Goal: Book appointment/travel/reservation

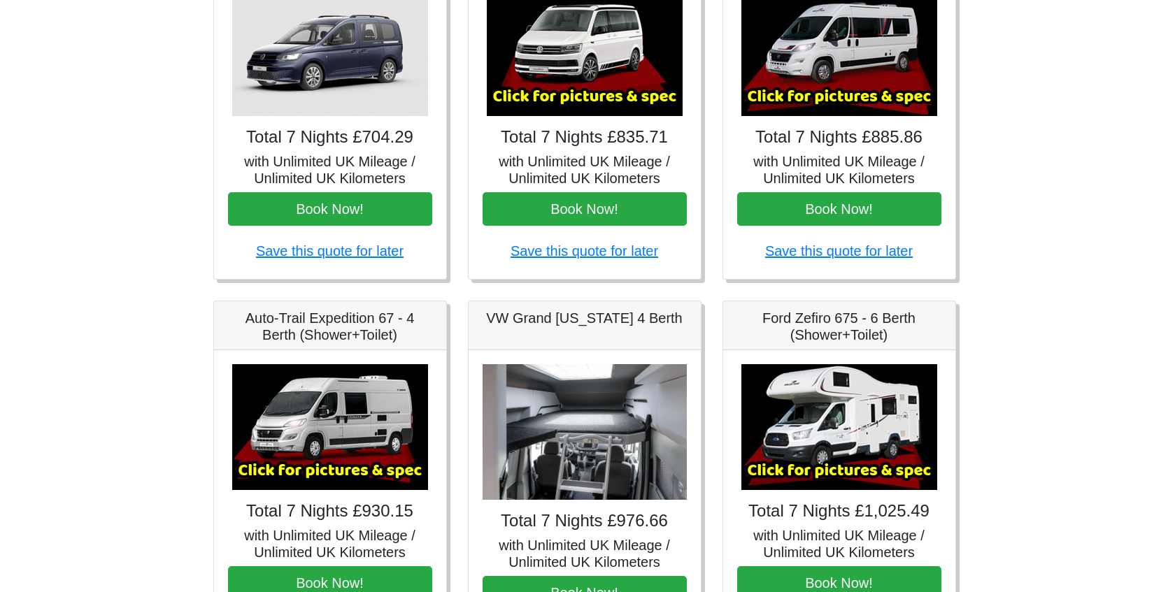
scroll to position [291, 0]
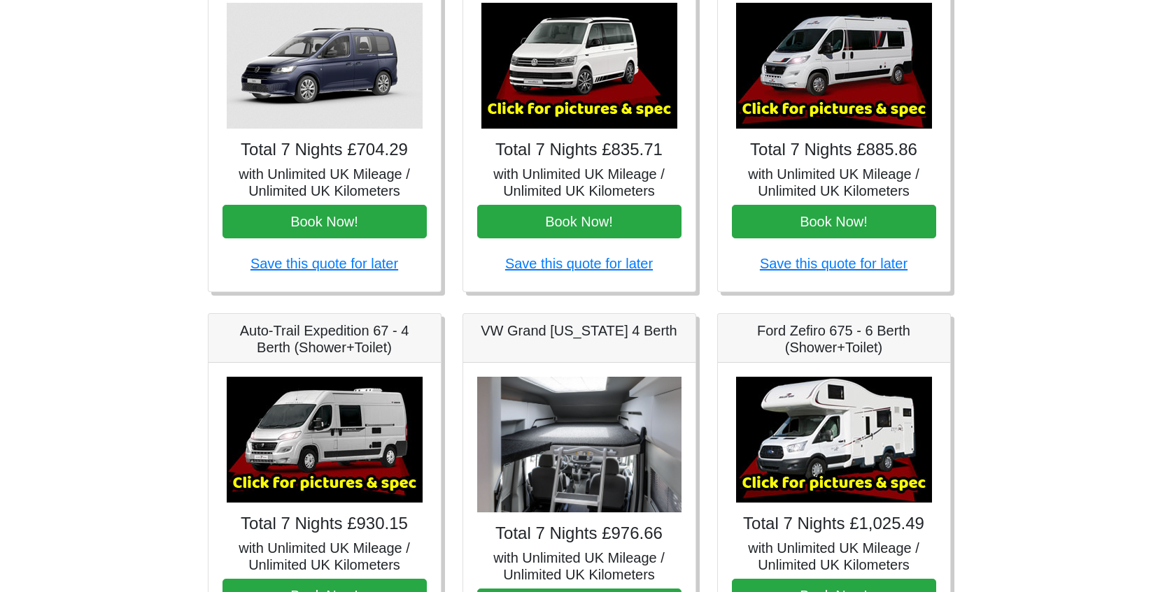
click at [599, 84] on img at bounding box center [579, 66] width 196 height 126
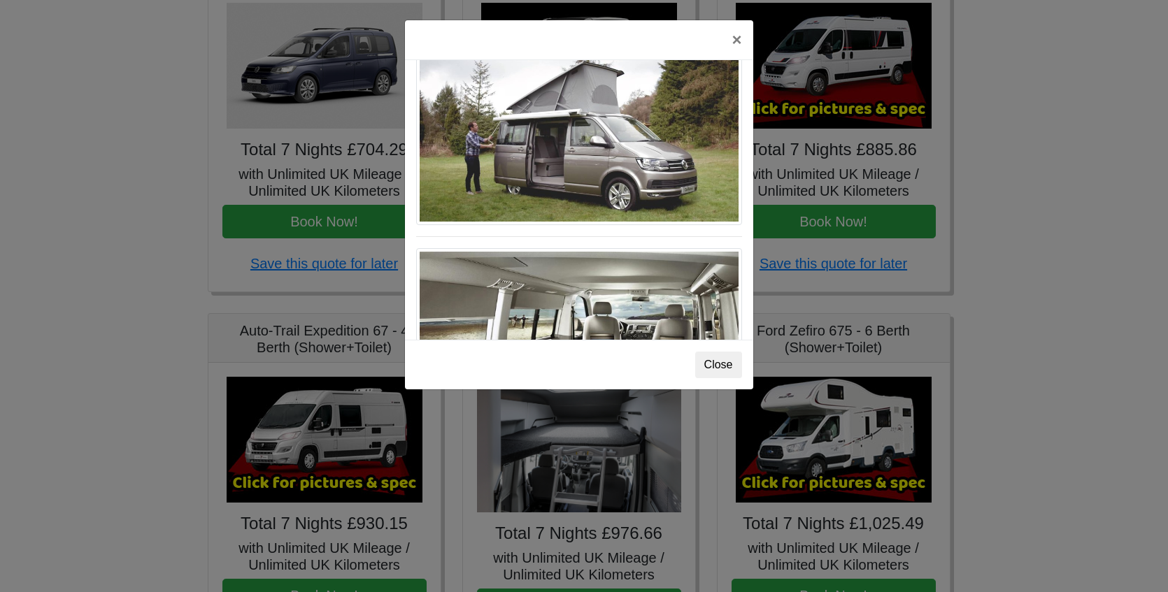
scroll to position [1525, 0]
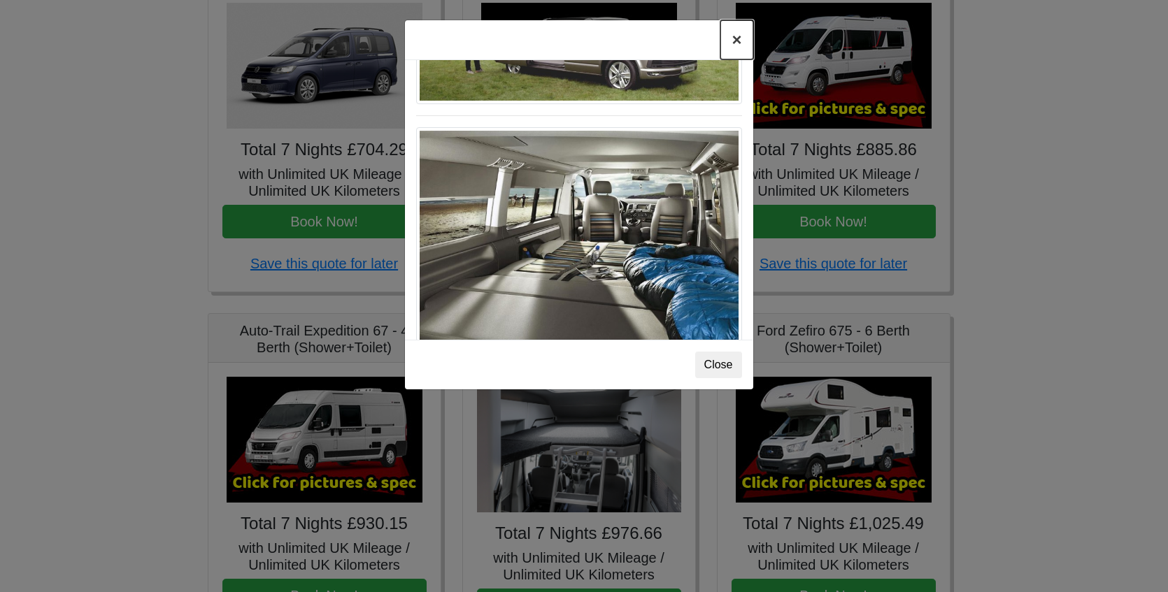
click at [737, 38] on button "×" at bounding box center [736, 39] width 32 height 39
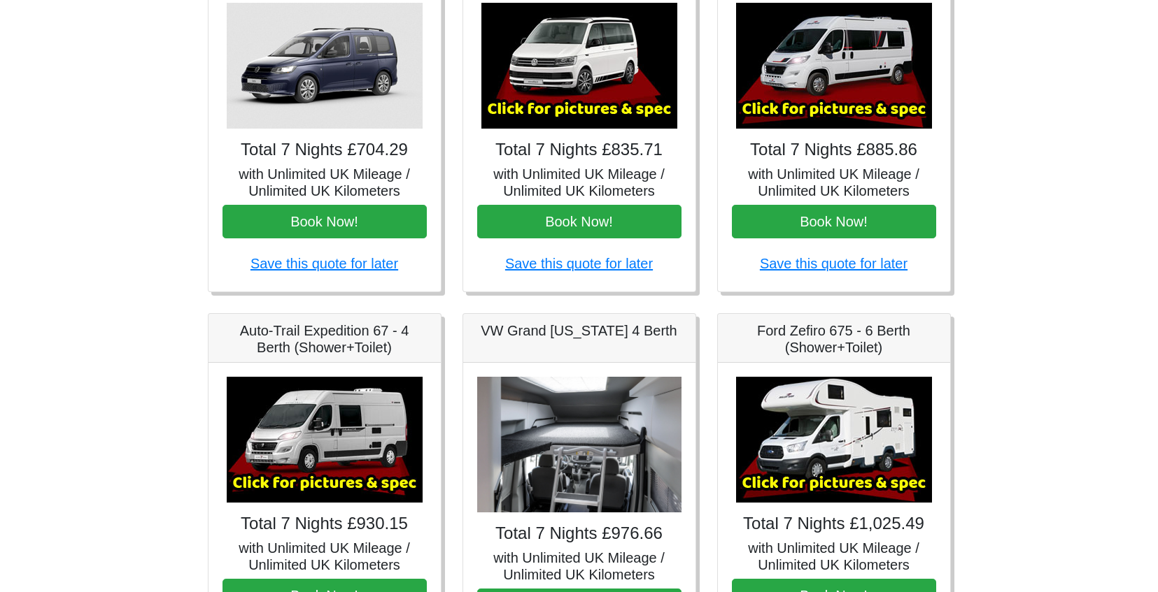
click at [783, 57] on img at bounding box center [834, 66] width 196 height 126
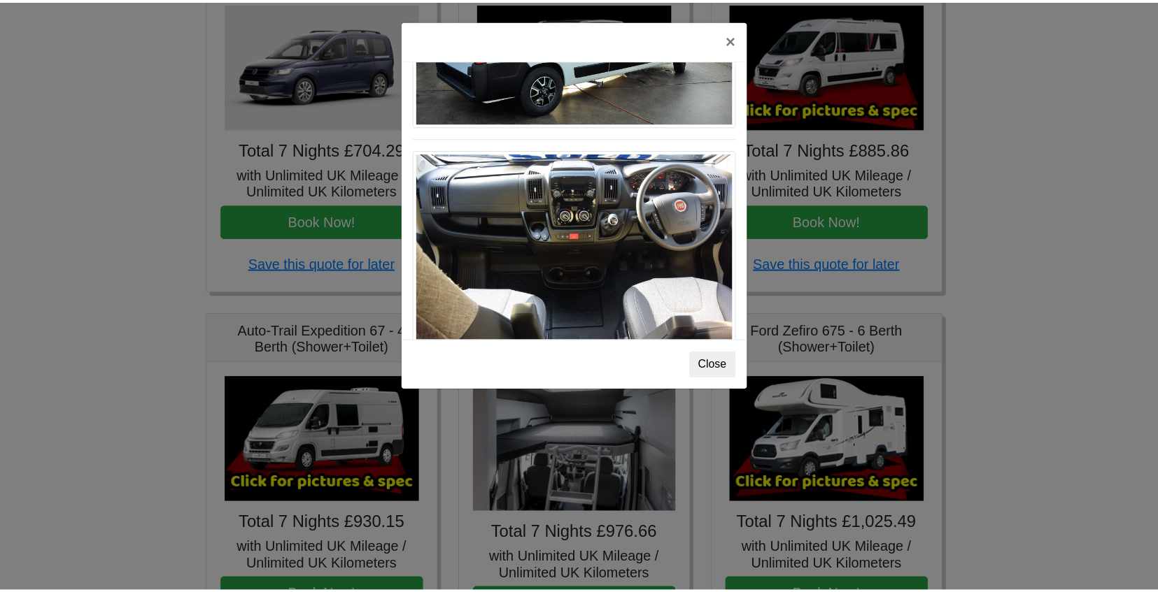
scroll to position [1472, 0]
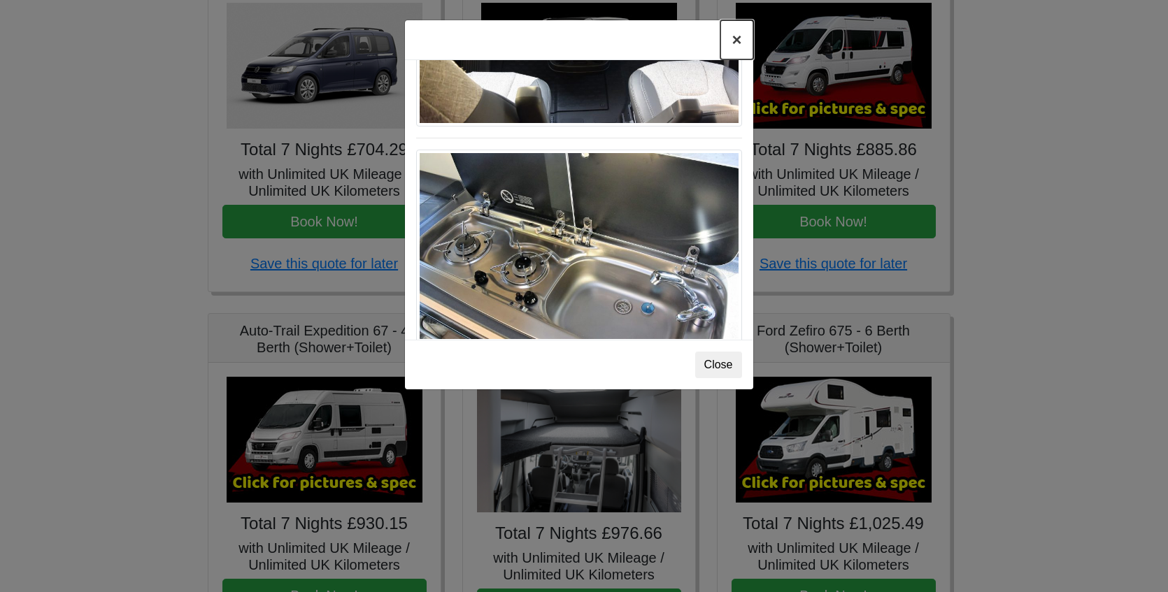
click at [736, 34] on button "×" at bounding box center [736, 39] width 32 height 39
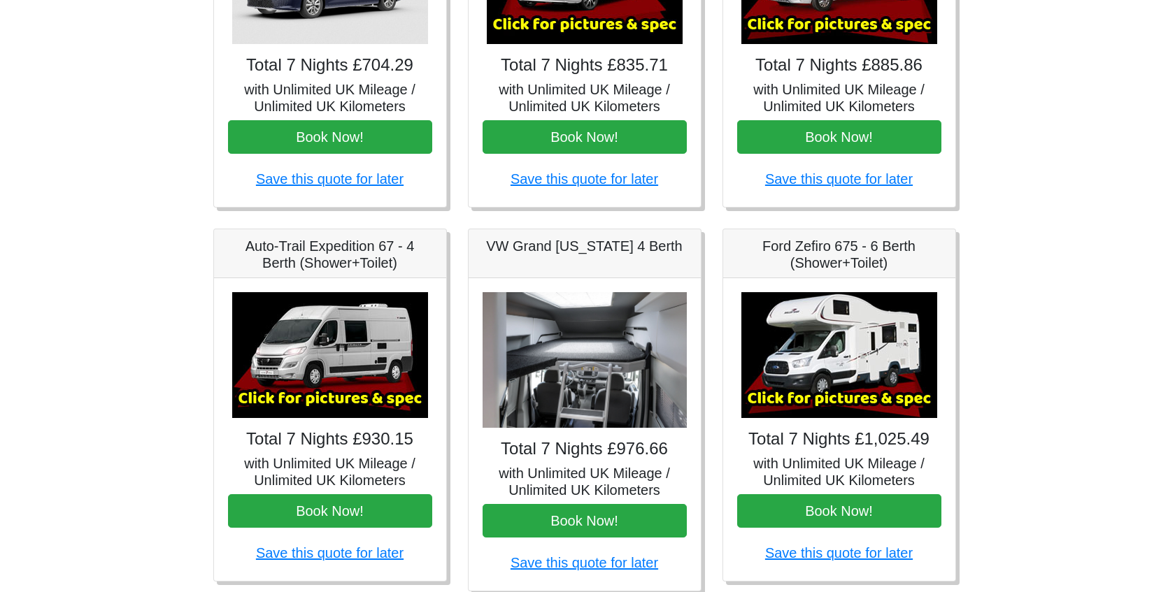
scroll to position [414, 0]
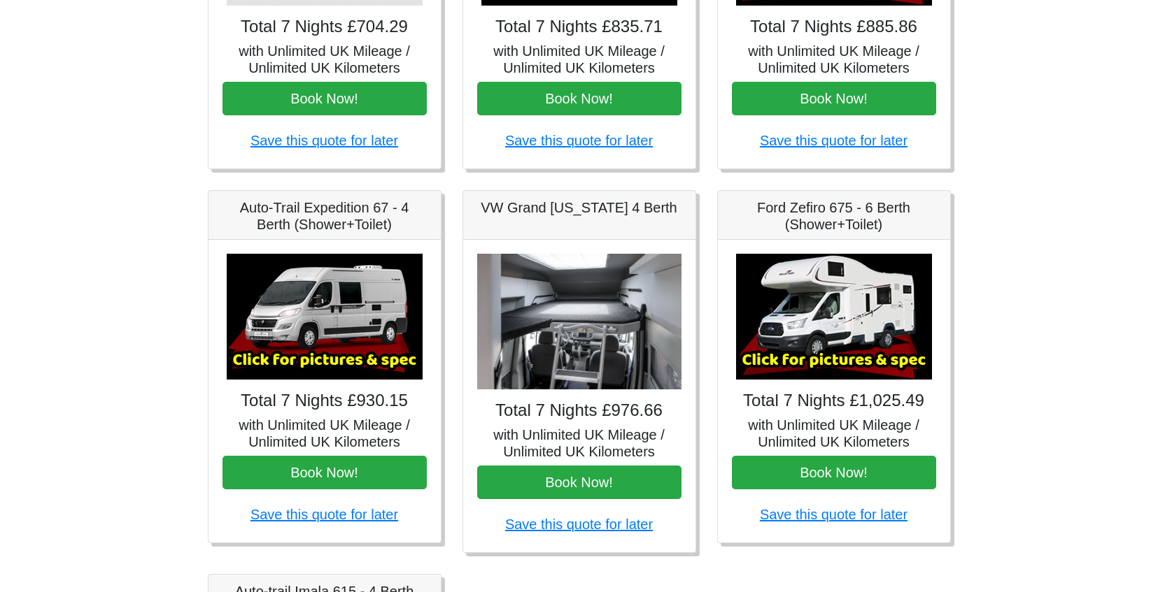
click at [341, 360] on img at bounding box center [325, 317] width 196 height 126
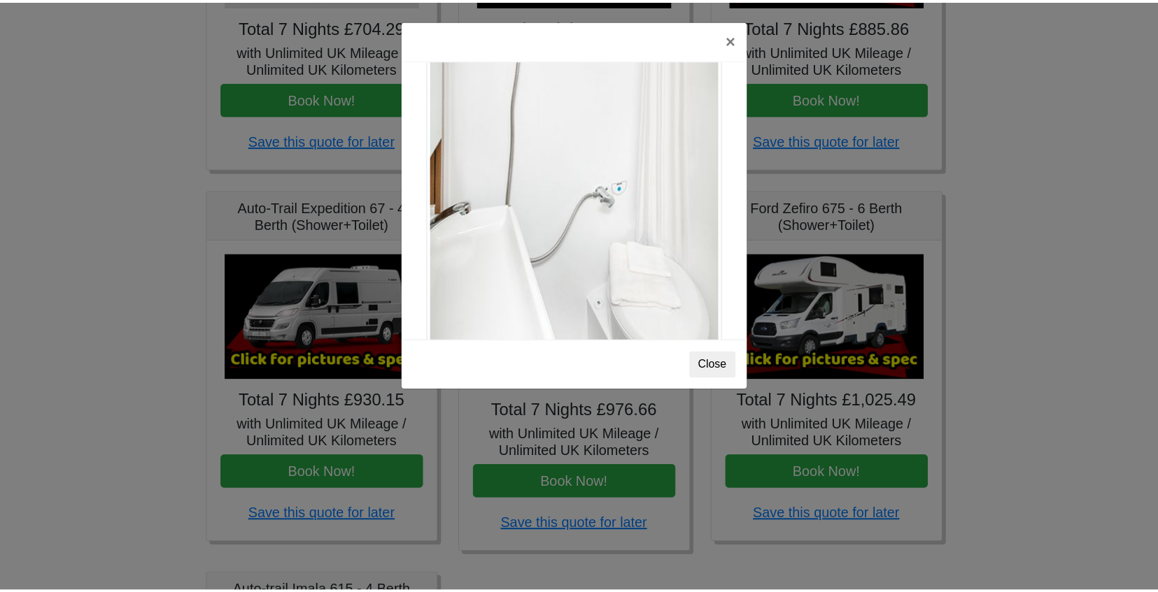
scroll to position [1910, 0]
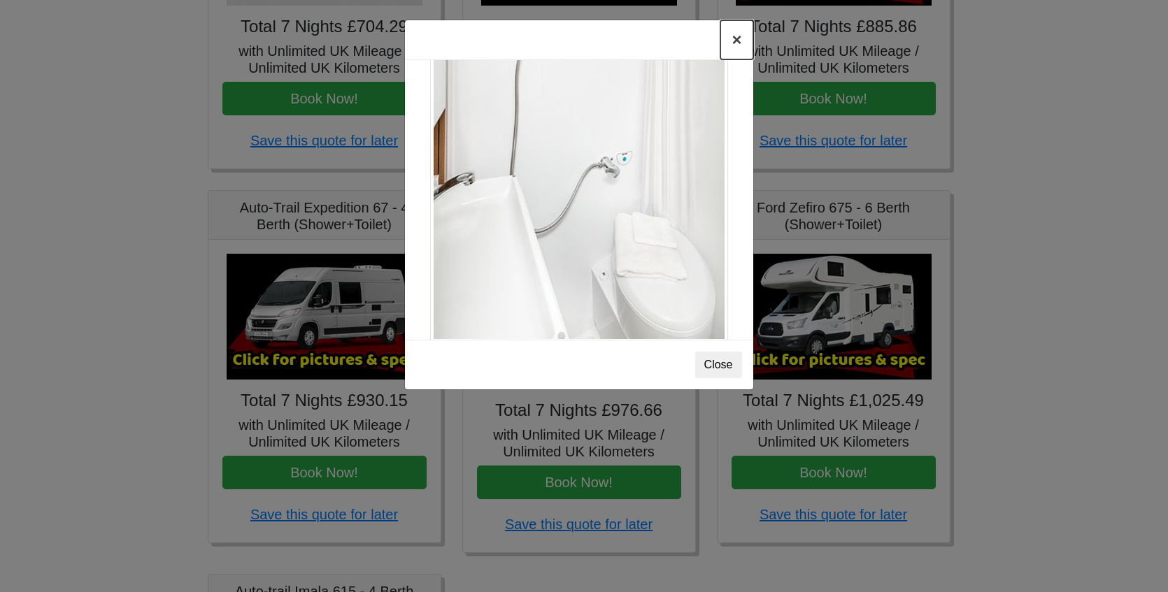
click at [738, 36] on button "×" at bounding box center [736, 39] width 32 height 39
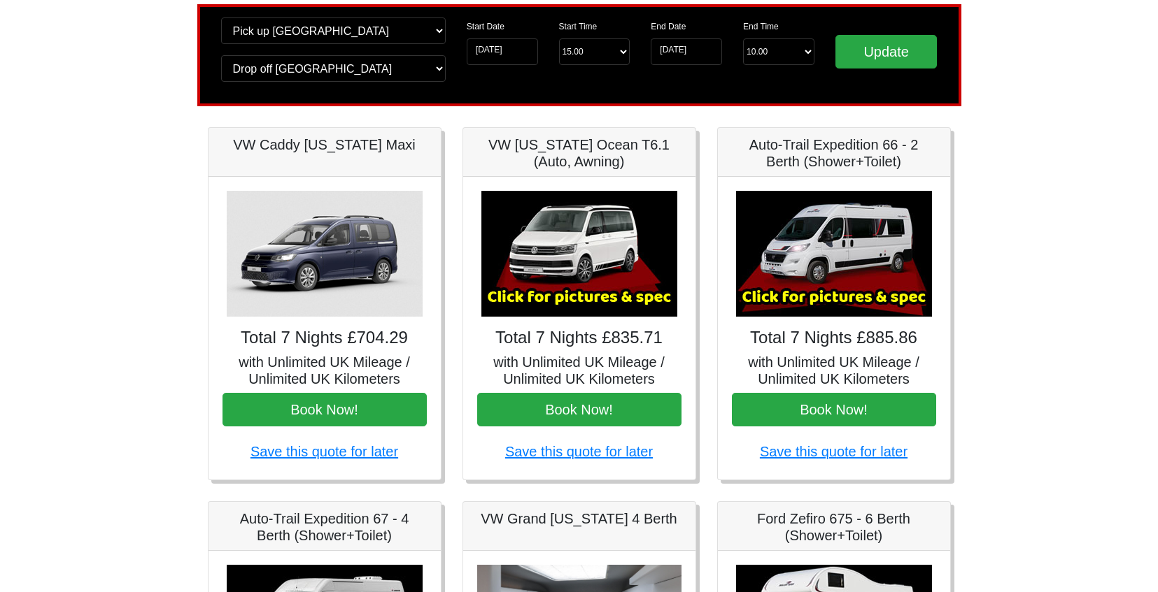
scroll to position [115, 0]
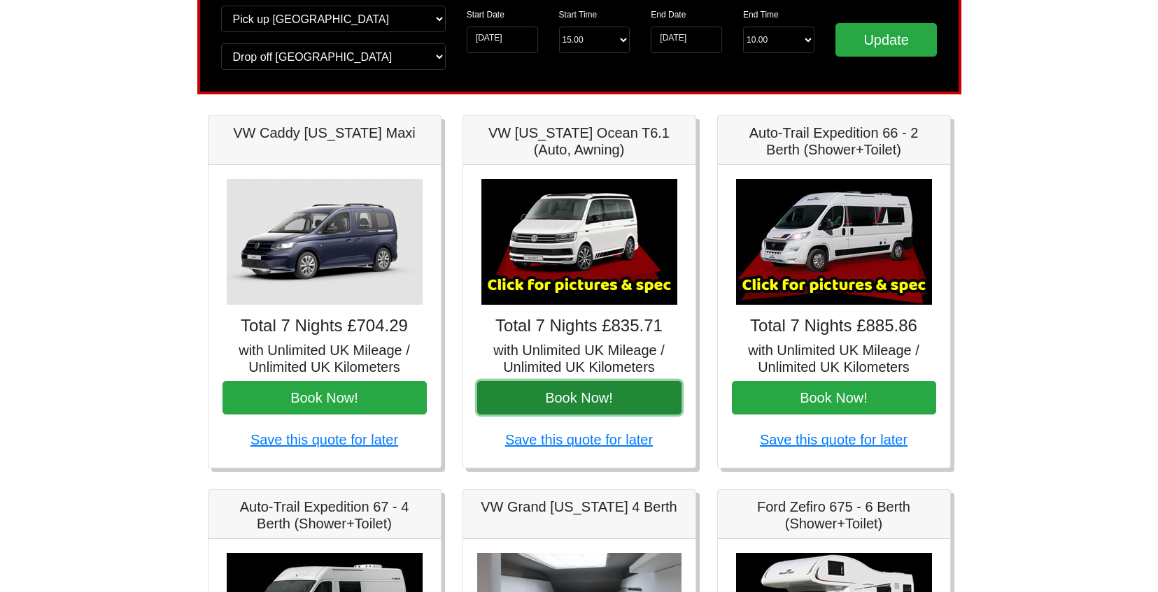
click at [520, 406] on button "Book Now!" at bounding box center [579, 398] width 204 height 34
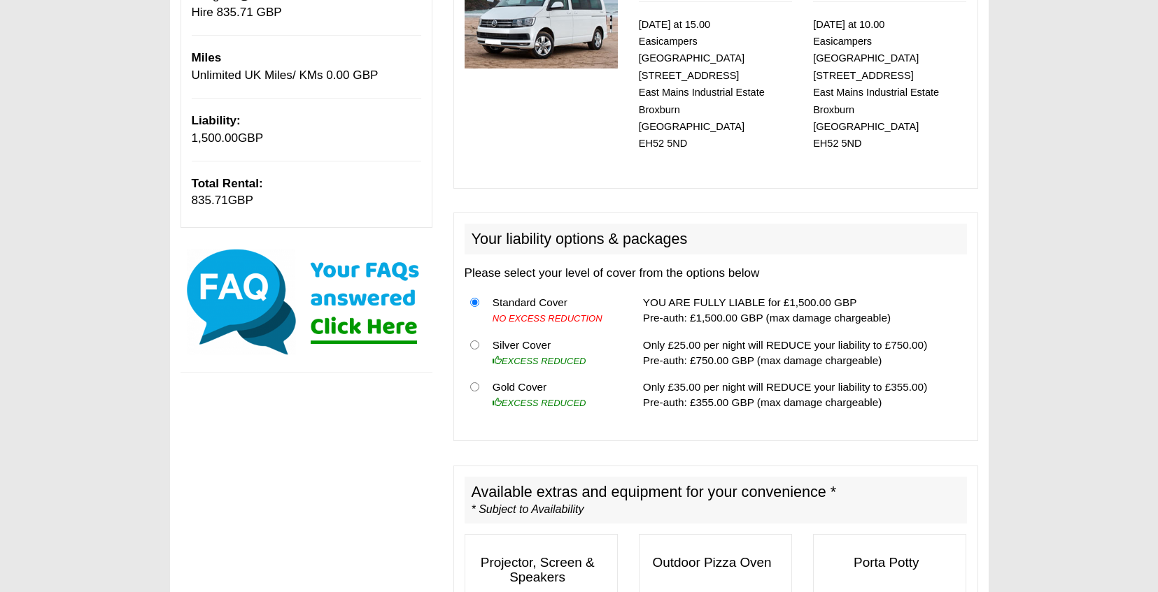
scroll to position [250, 0]
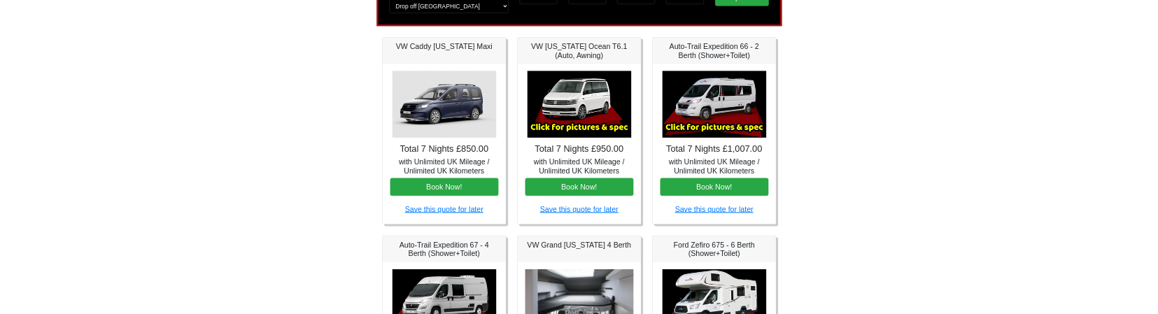
scroll to position [785, 0]
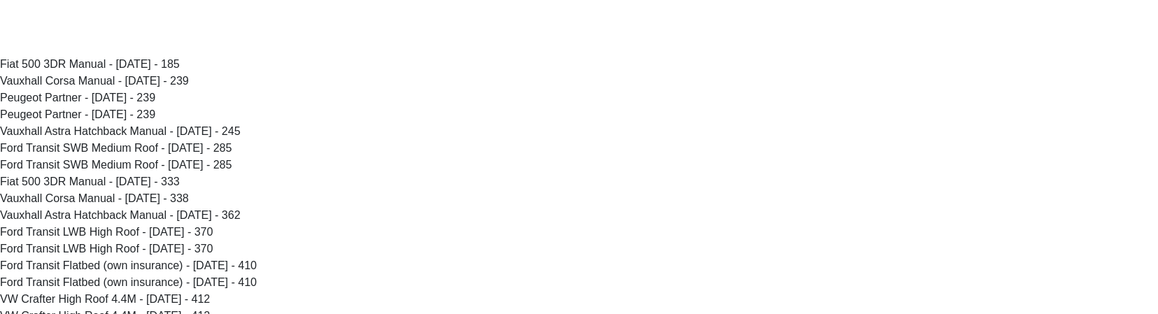
scroll to position [785, 0]
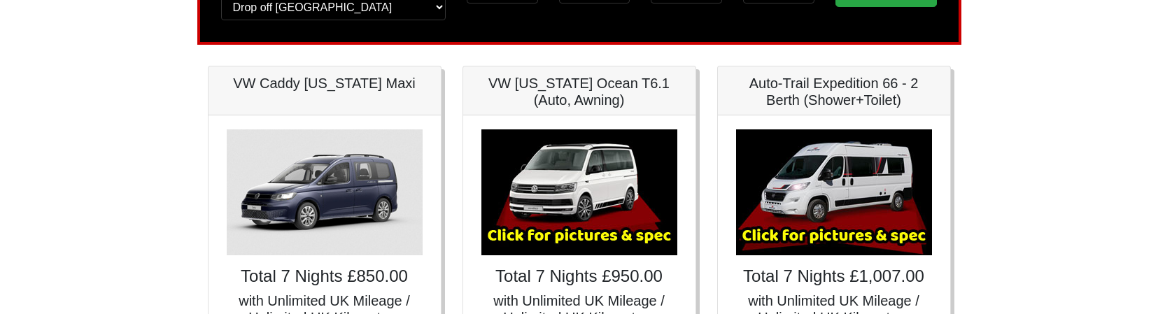
scroll to position [785, 0]
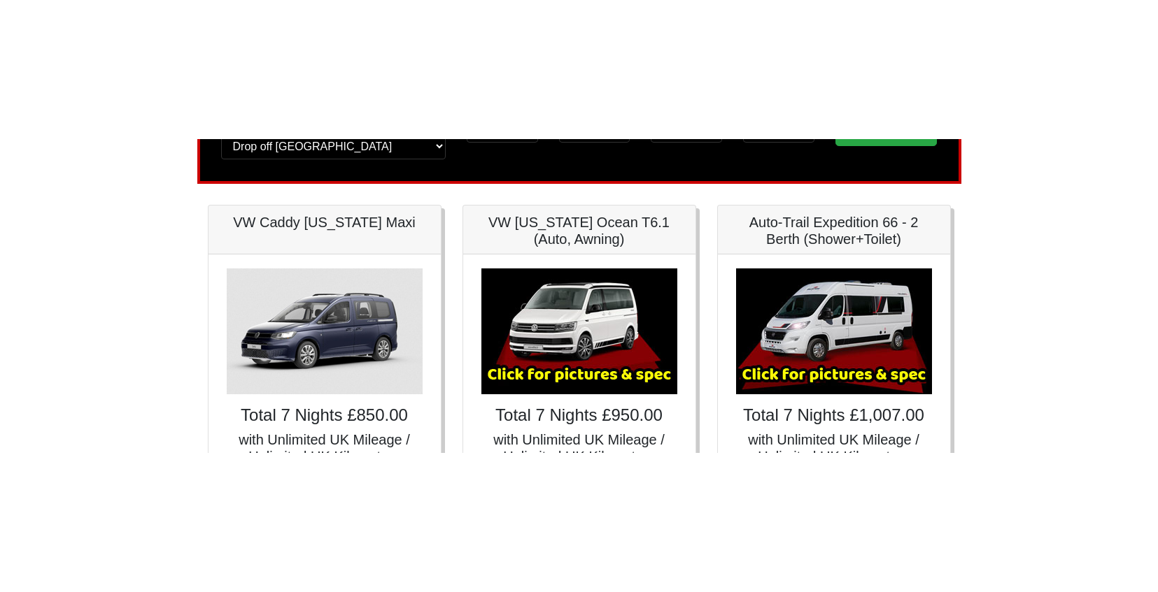
scroll to position [785, 0]
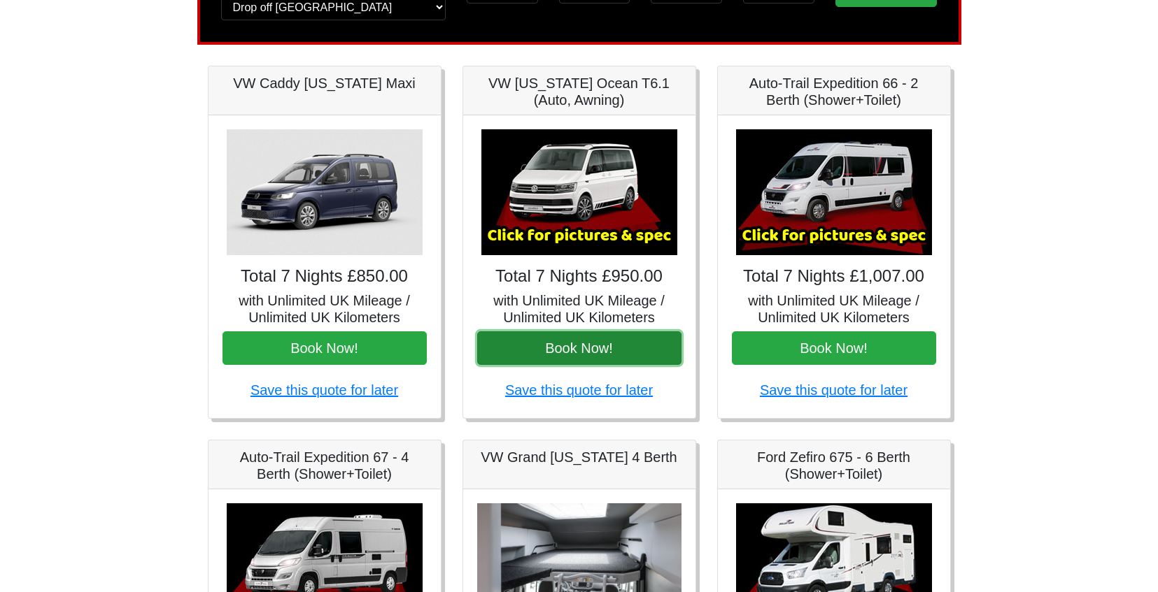
click at [575, 313] on button "Book Now!" at bounding box center [579, 349] width 204 height 34
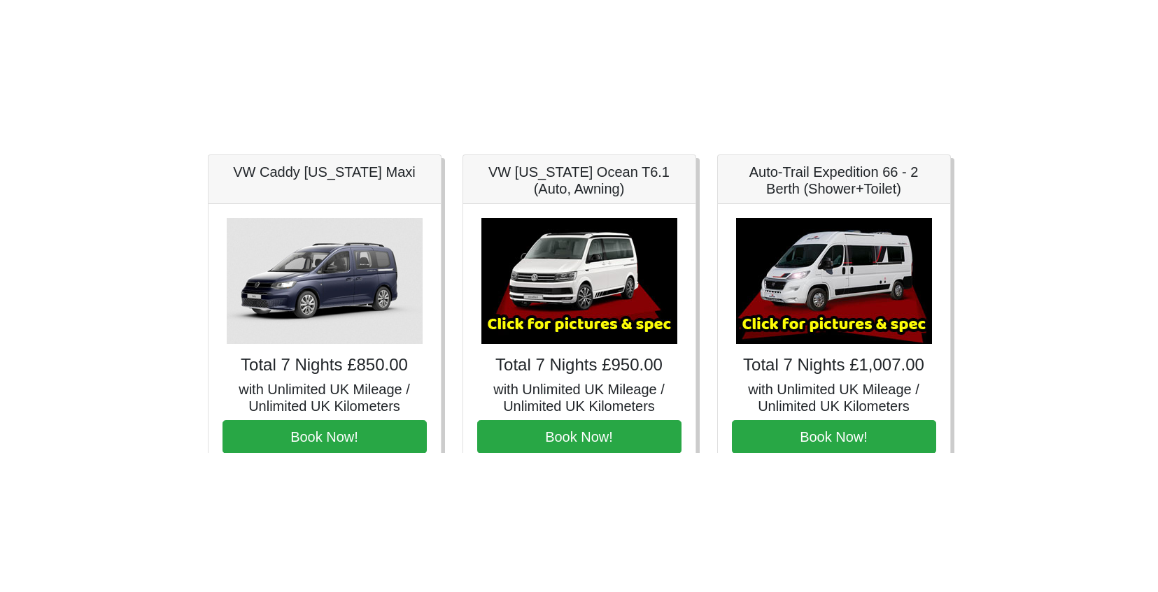
scroll to position [844, 0]
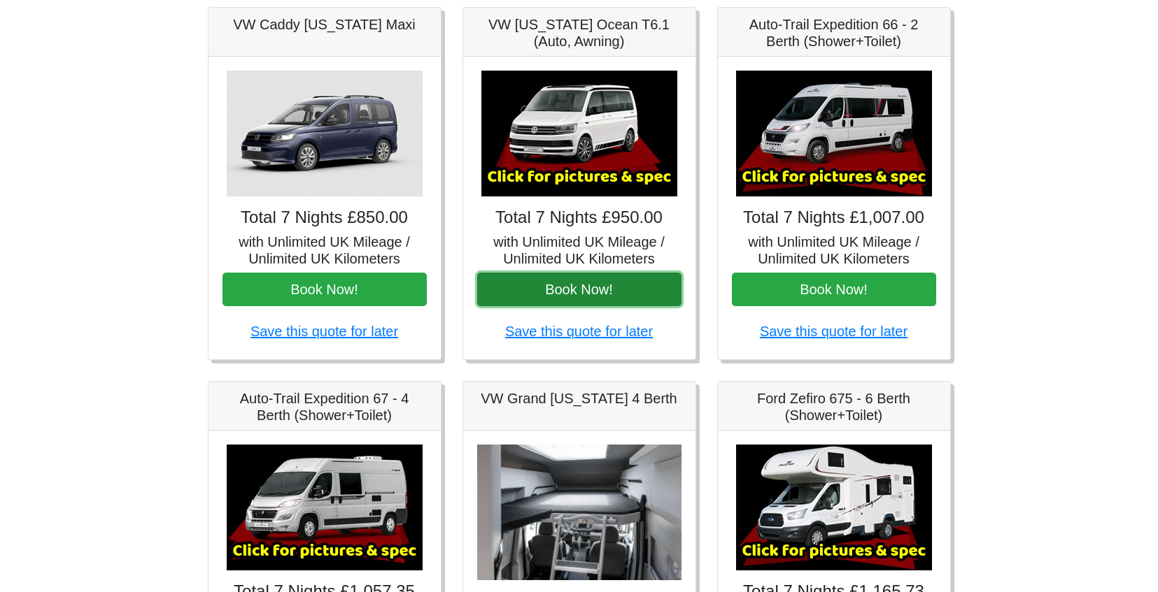
click at [605, 290] on button "Book Now!" at bounding box center [579, 290] width 204 height 34
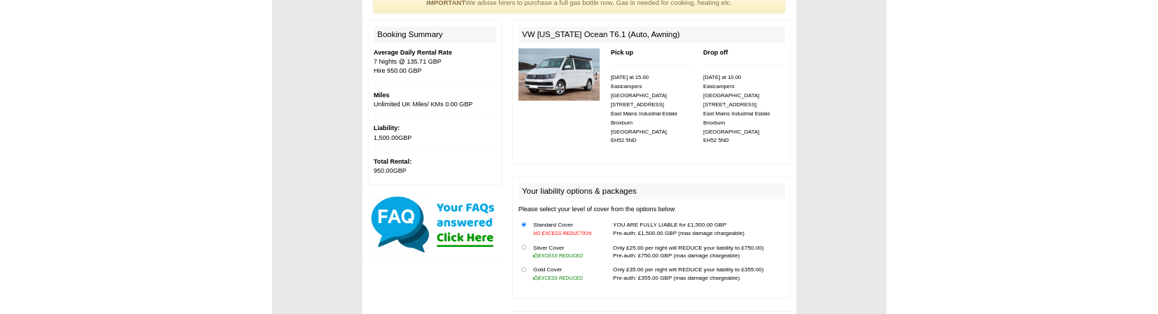
scroll to position [138, 0]
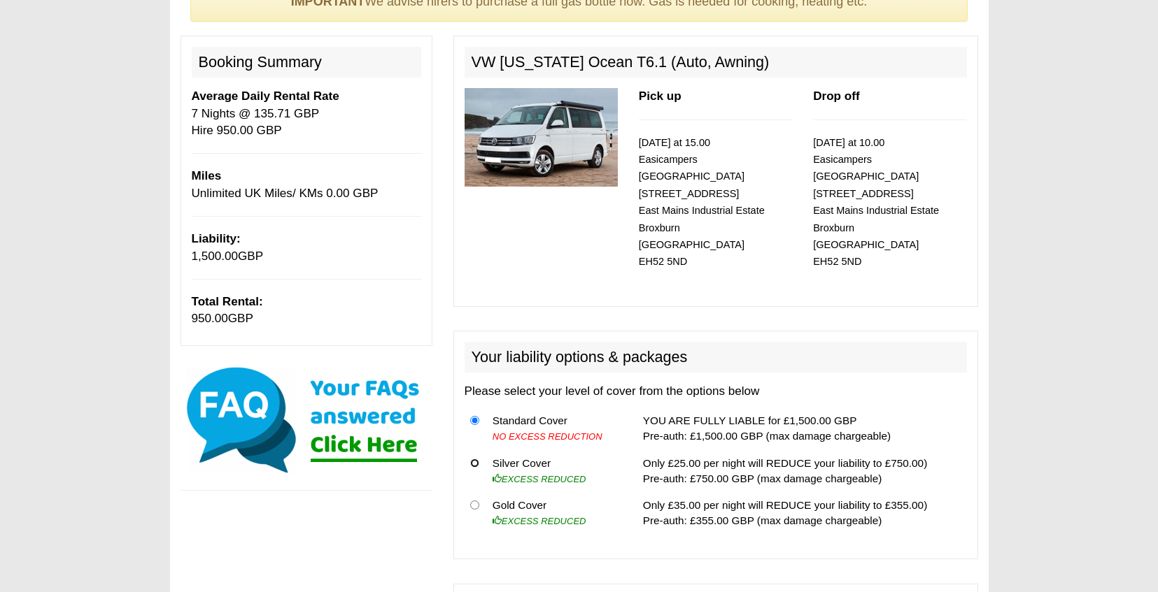
click at [476, 459] on input "radio" at bounding box center [474, 463] width 9 height 9
radio input "true"
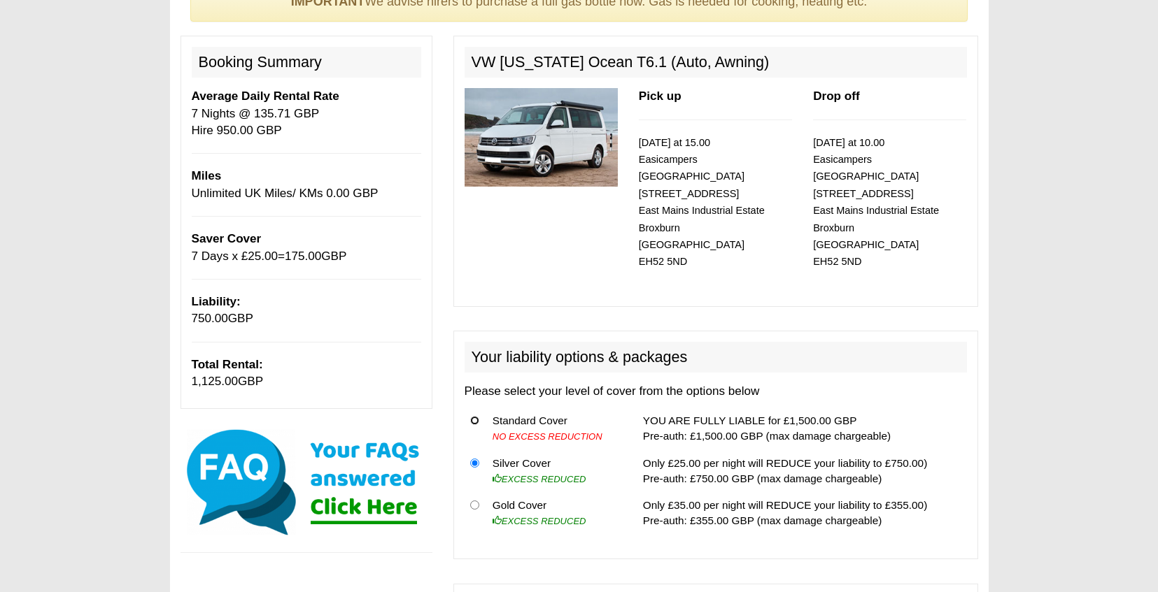
click at [476, 416] on input "radio" at bounding box center [474, 420] width 9 height 9
radio input "true"
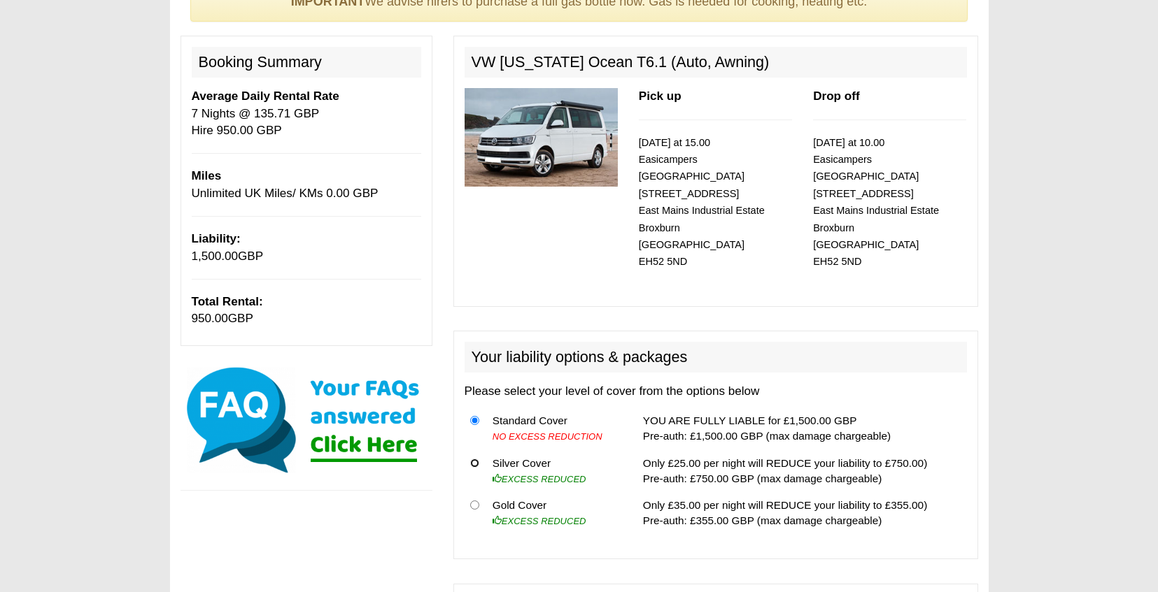
click at [478, 459] on input "radio" at bounding box center [474, 463] width 9 height 9
radio input "true"
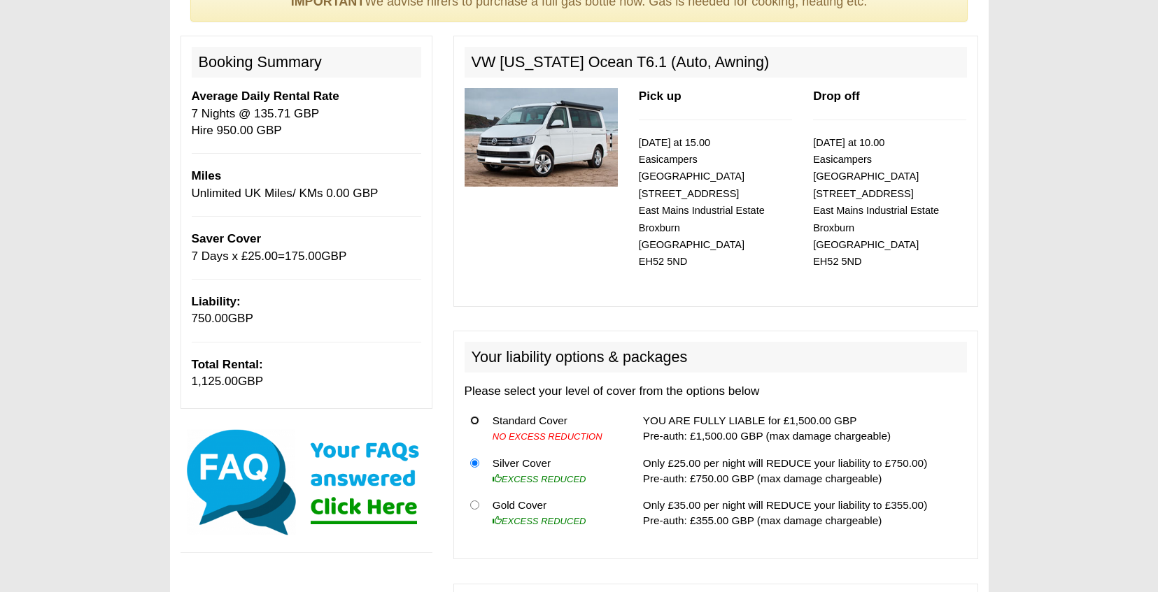
click at [472, 416] on input "radio" at bounding box center [474, 420] width 9 height 9
radio input "true"
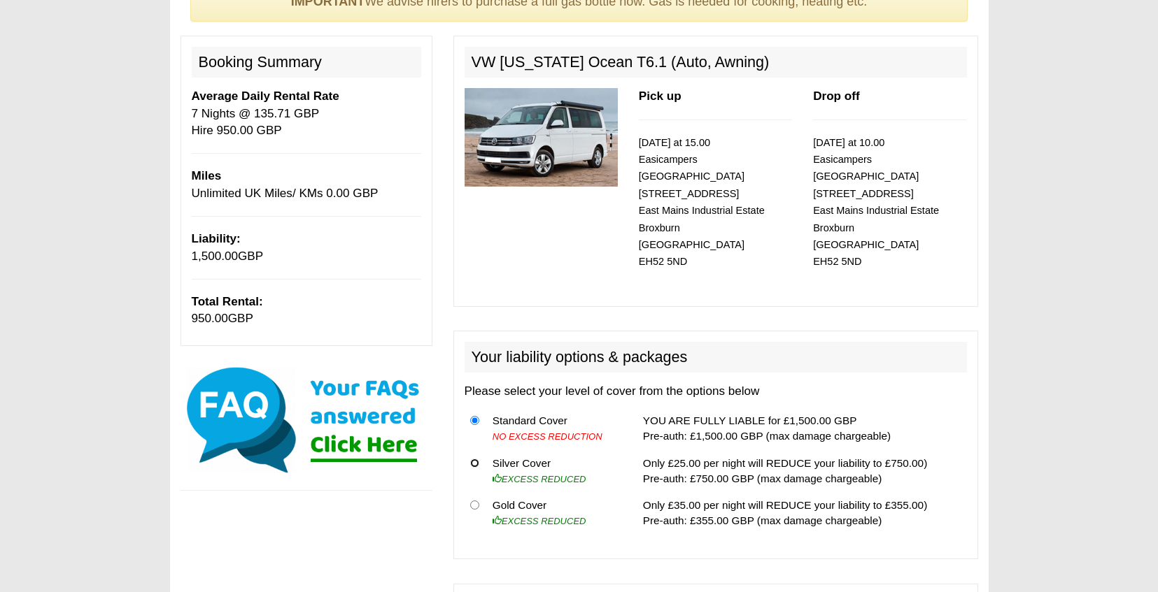
click at [472, 459] on input "radio" at bounding box center [474, 463] width 9 height 9
radio input "true"
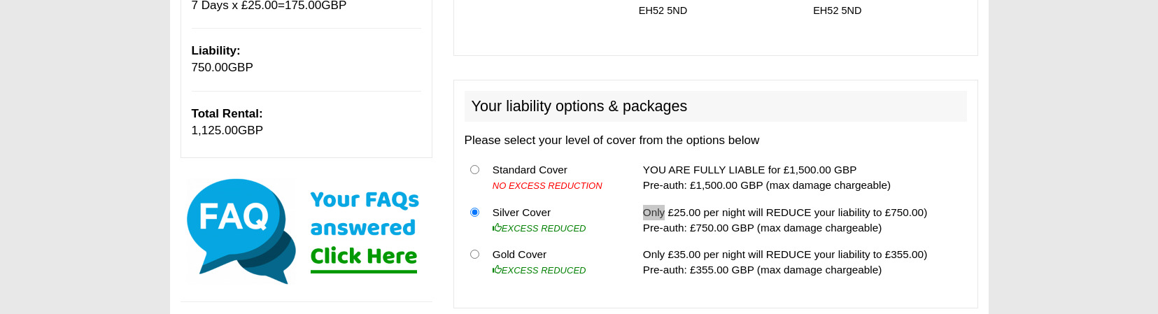
scroll to position [390, 0]
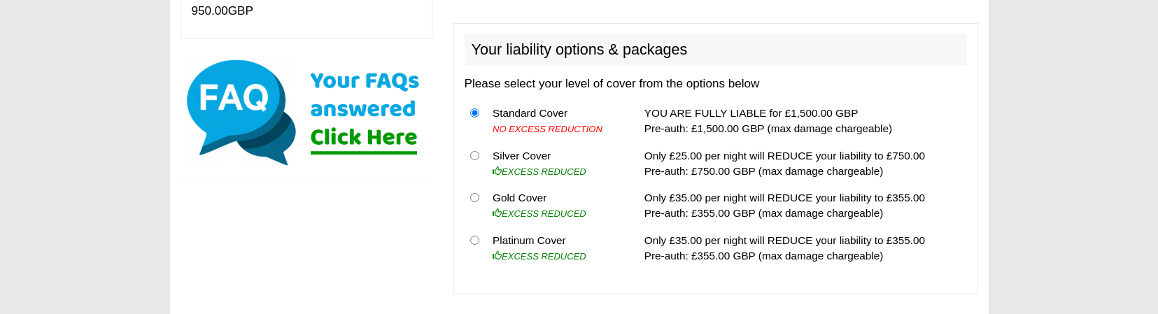
scroll to position [448, 0]
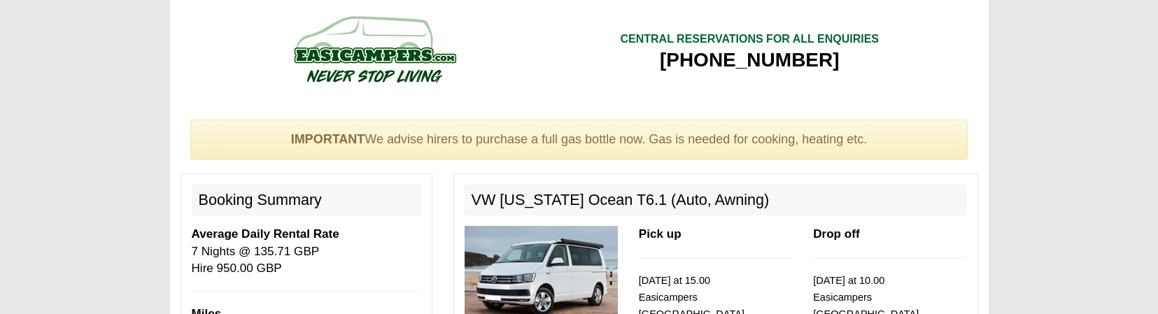
scroll to position [448, 0]
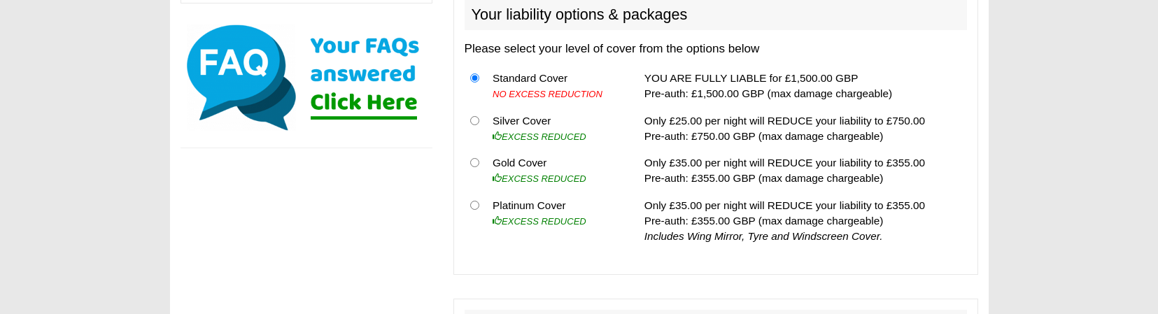
scroll to position [478, 0]
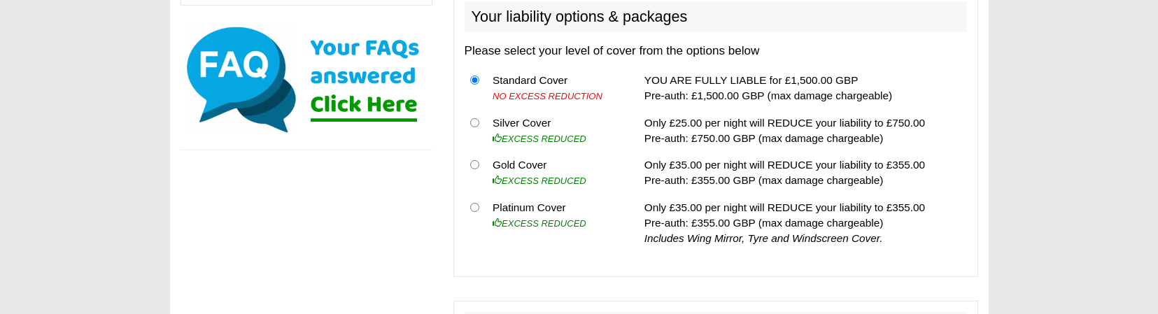
click at [684, 206] on td "Only £35.00 per night will REDUCE your liability to £355.00 Pre-auth: £355.00 G…" at bounding box center [803, 222] width 328 height 57
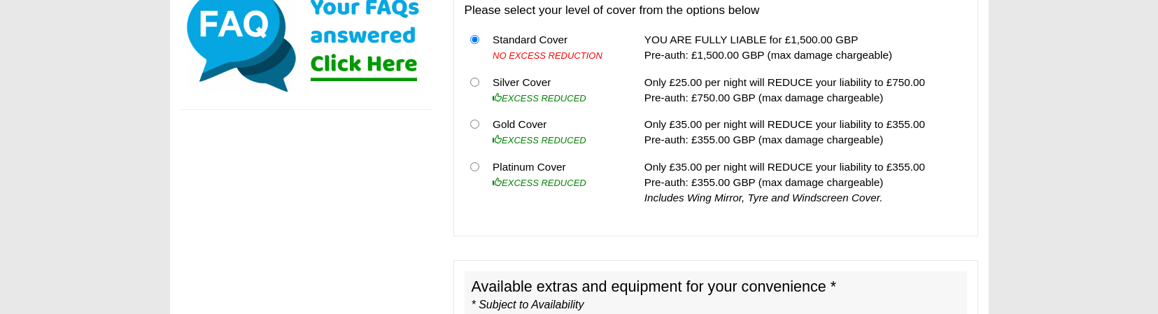
scroll to position [518, 0]
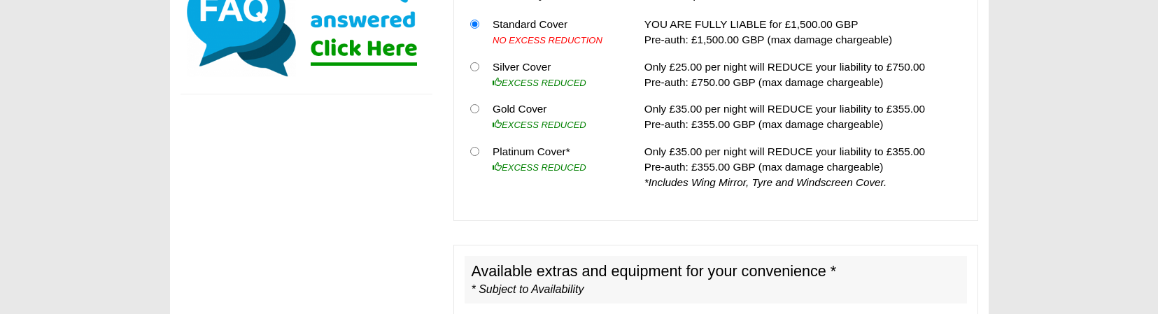
scroll to position [536, 0]
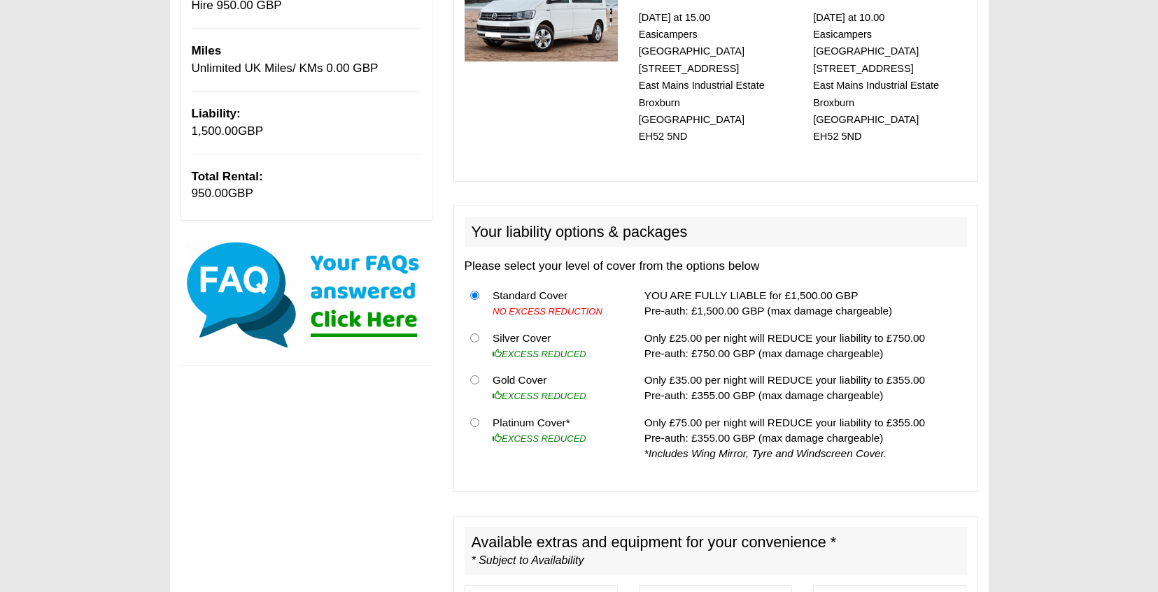
scroll to position [264, 0]
click at [475, 313] on input "radio" at bounding box center [474, 422] width 9 height 9
radio input "true"
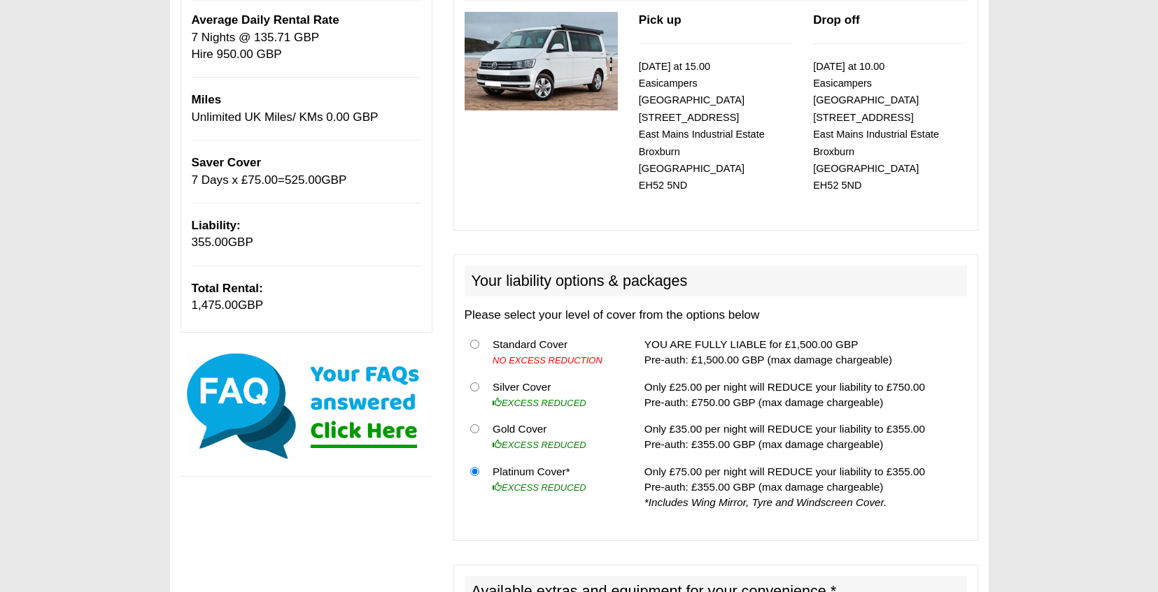
scroll to position [209, 0]
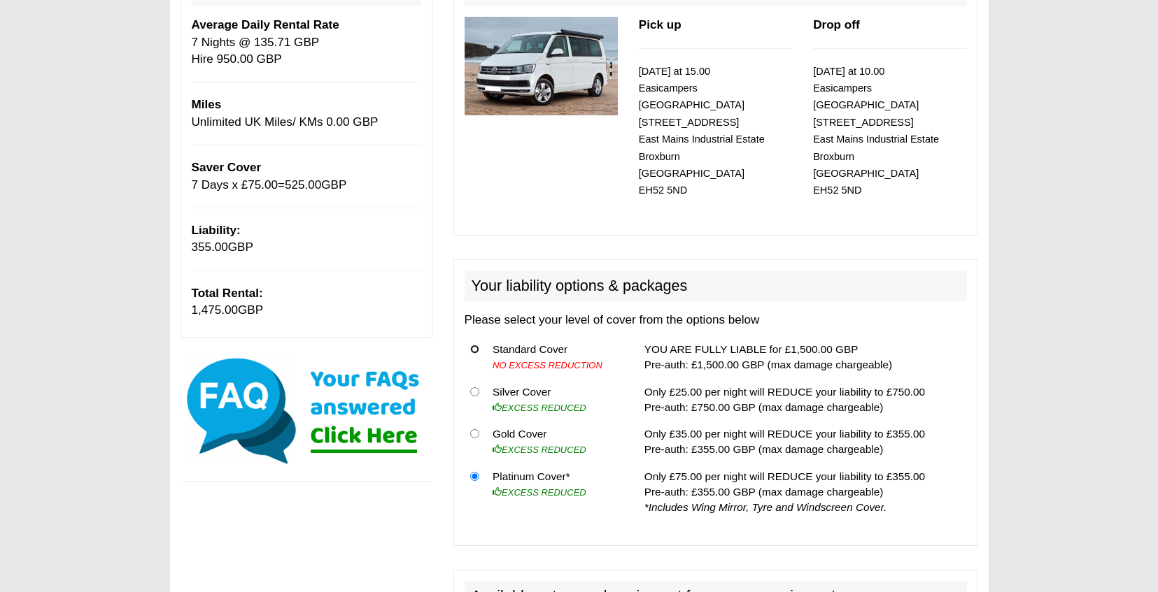
click at [475, 313] on input "radio" at bounding box center [474, 349] width 9 height 9
radio input "true"
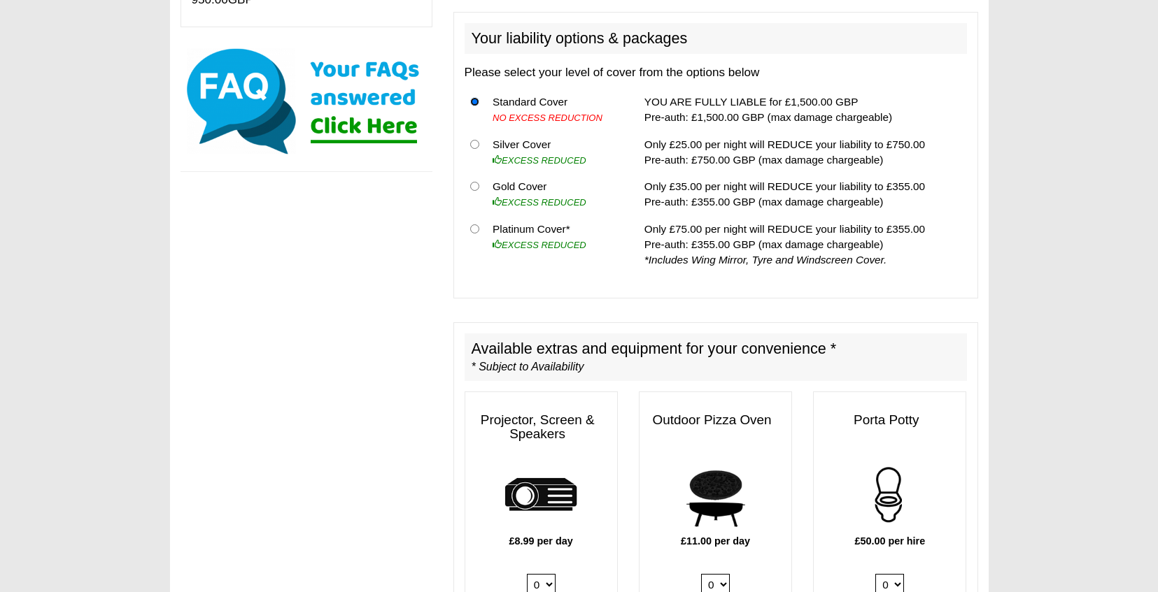
scroll to position [481, 0]
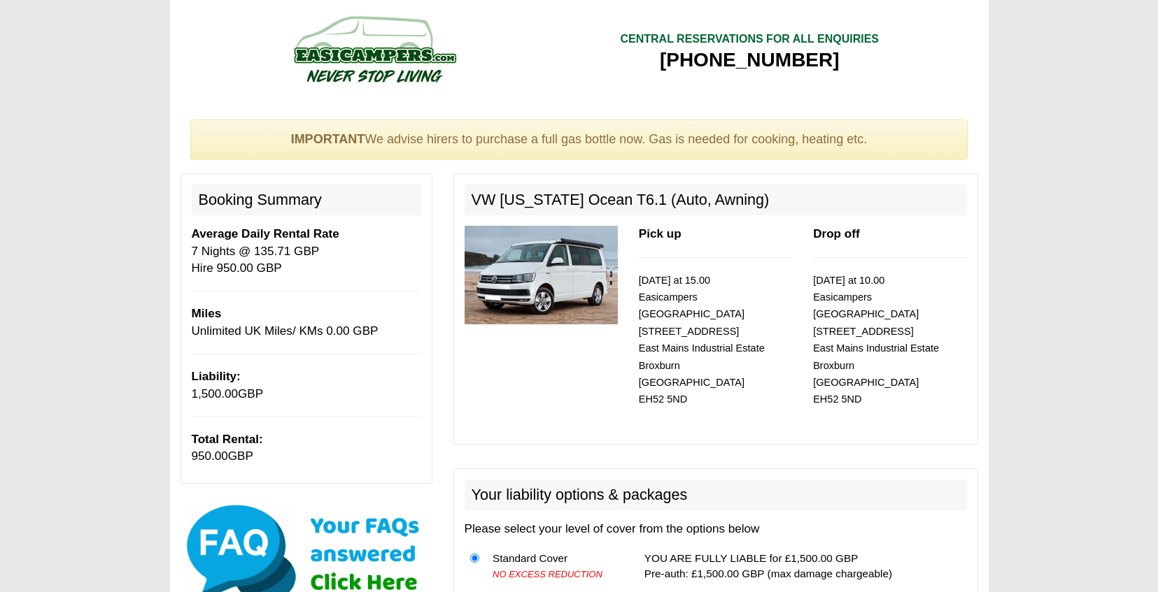
scroll to position [481, 0]
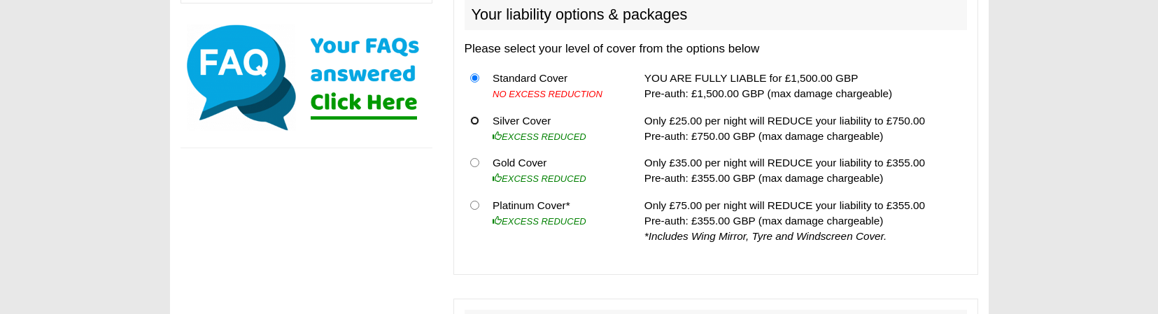
click at [471, 116] on input "radio" at bounding box center [474, 120] width 9 height 9
radio input "true"
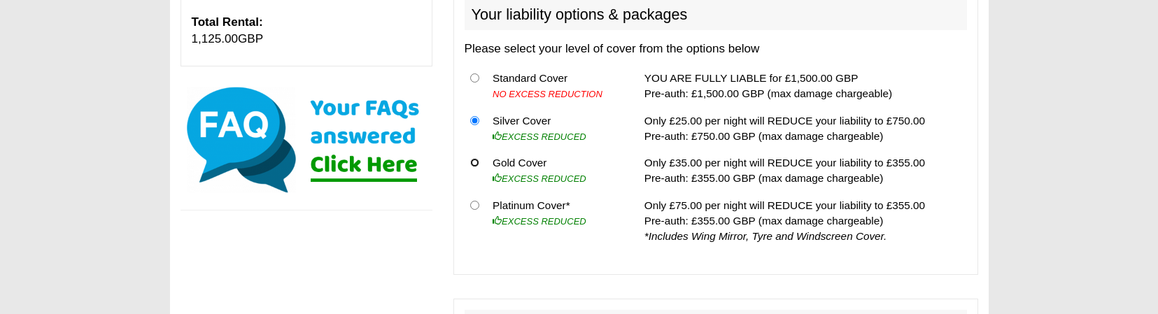
click at [476, 158] on input "radio" at bounding box center [474, 162] width 9 height 9
radio input "true"
click at [475, 201] on input "radio" at bounding box center [474, 205] width 9 height 9
radio input "true"
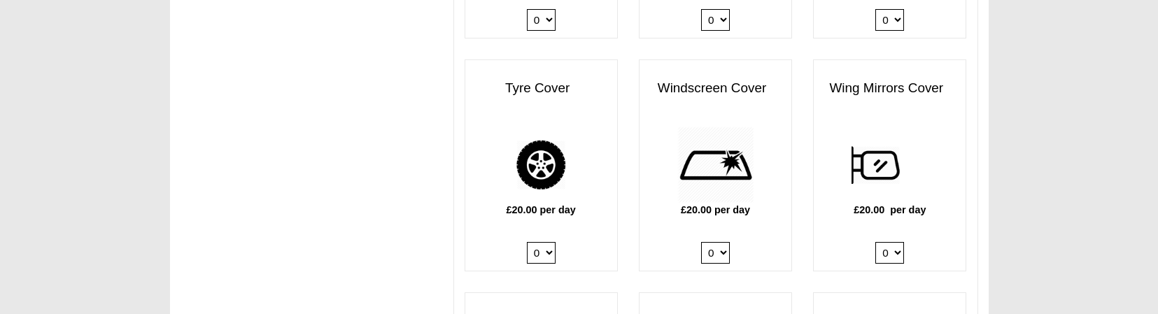
scroll to position [1257, 0]
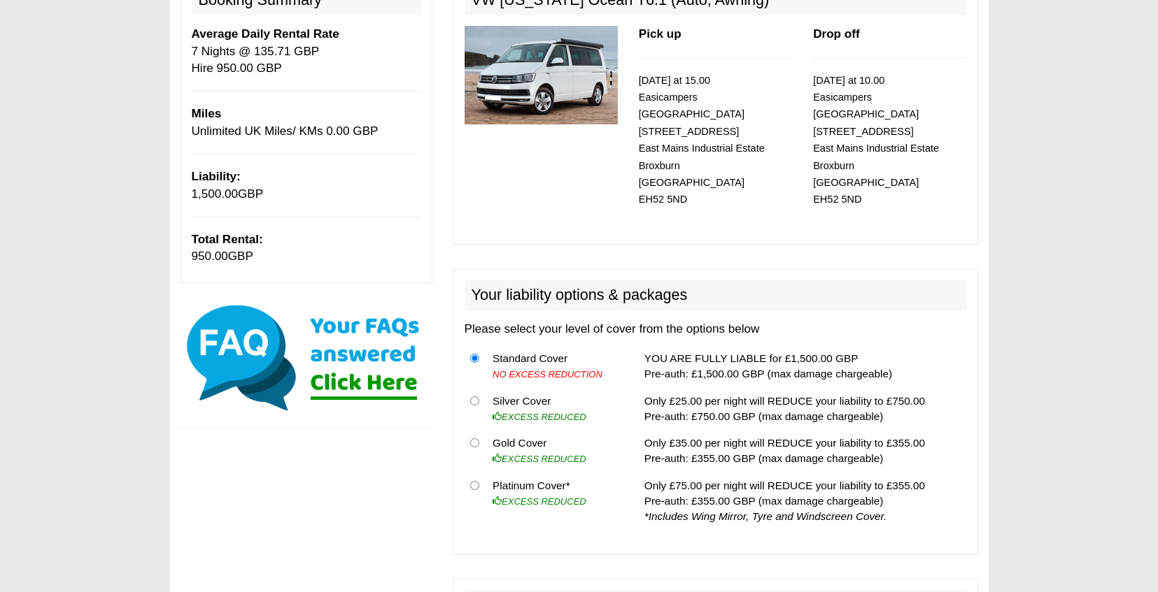
scroll to position [216, 0]
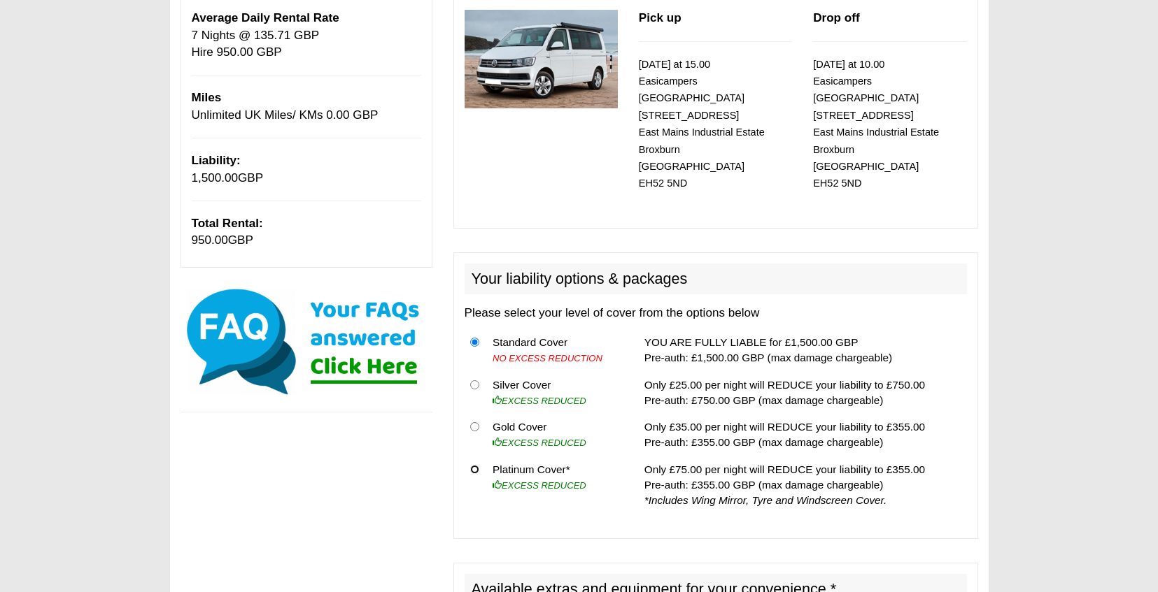
click at [476, 313] on input "radio" at bounding box center [474, 469] width 9 height 9
radio input "true"
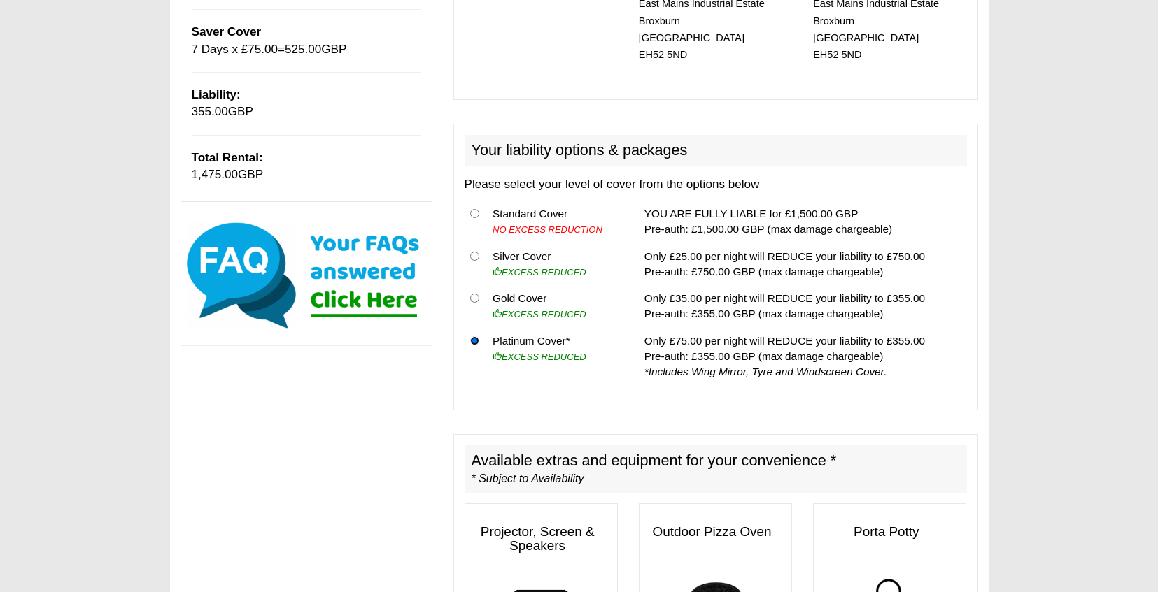
scroll to position [329, 0]
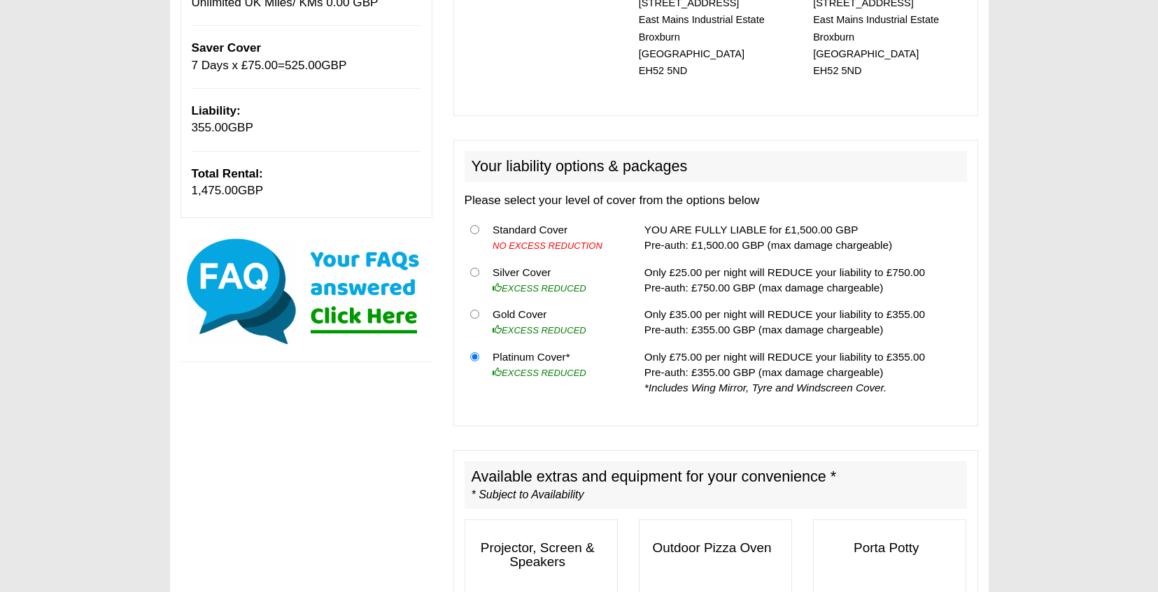
click at [479, 301] on th at bounding box center [475, 322] width 23 height 43
click at [478, 310] on input "radio" at bounding box center [474, 314] width 9 height 9
radio input "true"
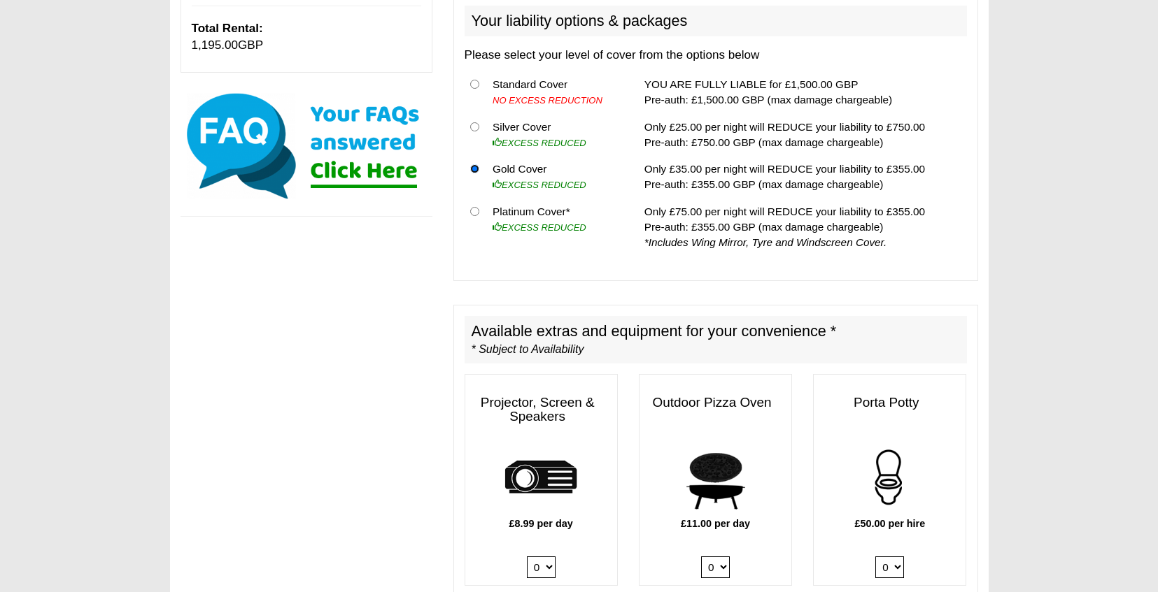
scroll to position [426, 0]
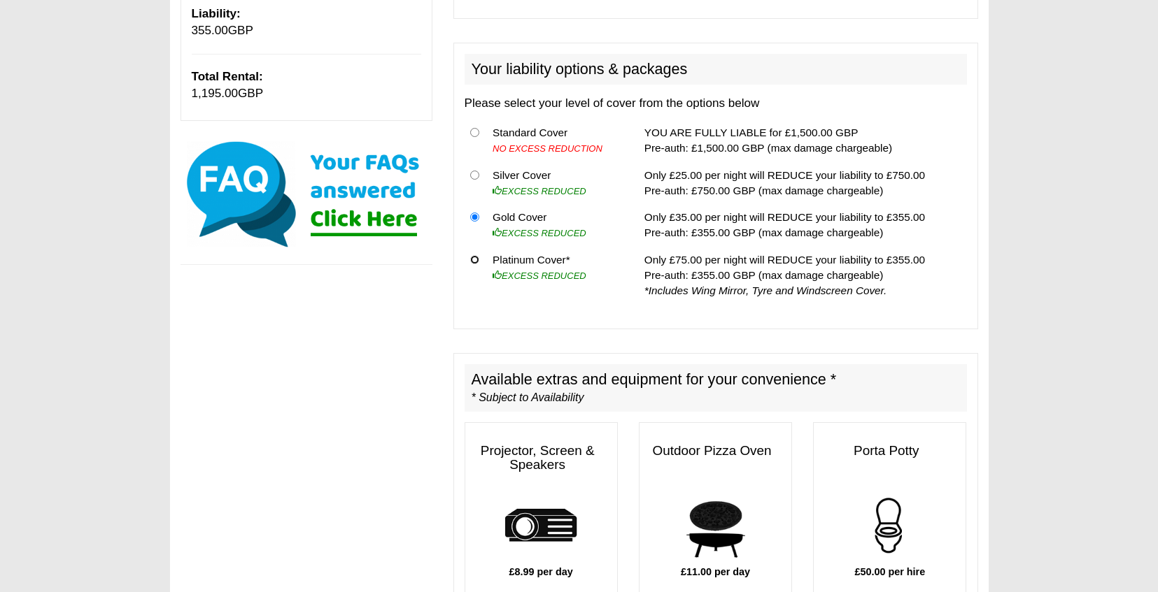
click at [478, 255] on input "radio" at bounding box center [474, 259] width 9 height 9
radio input "true"
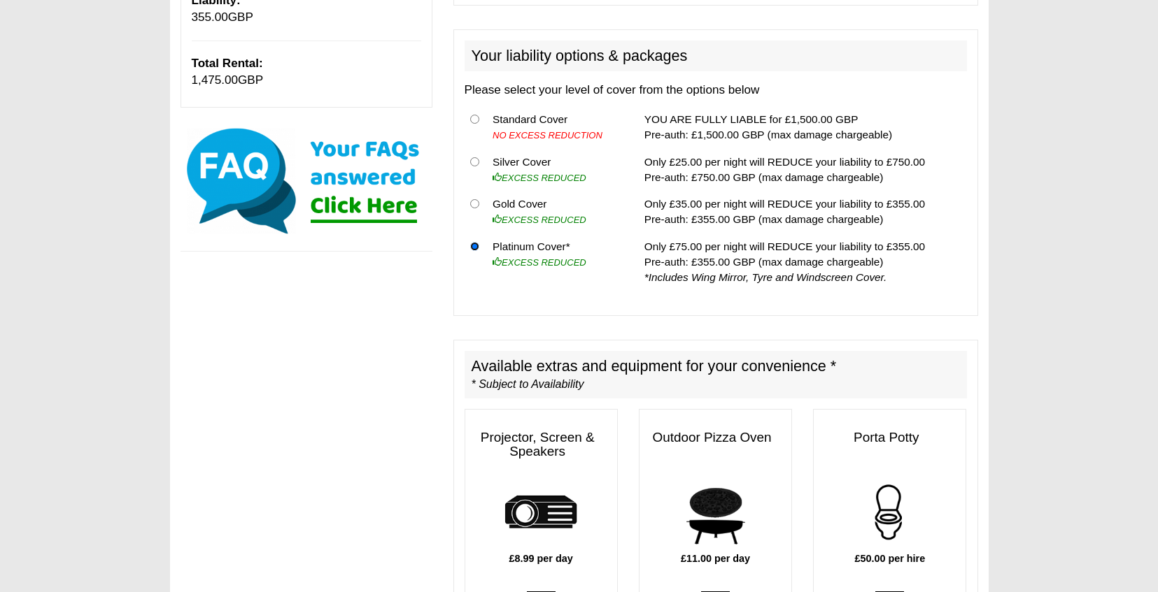
scroll to position [449, 0]
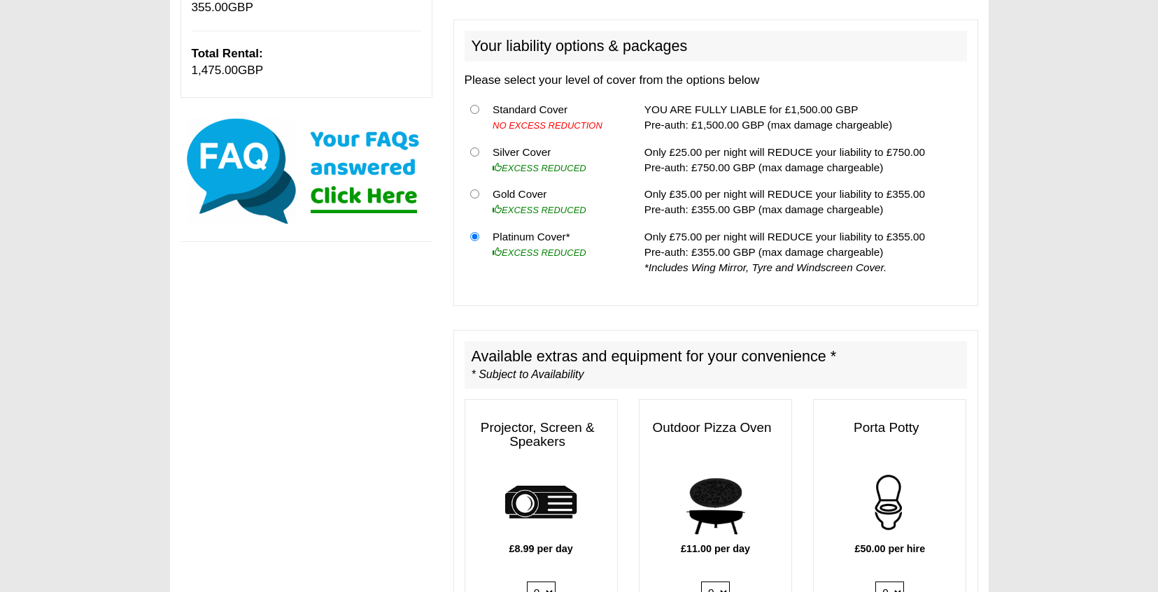
click at [480, 181] on th at bounding box center [475, 202] width 23 height 43
click at [473, 190] on input "radio" at bounding box center [474, 194] width 9 height 9
radio input "true"
click at [475, 232] on input "radio" at bounding box center [474, 236] width 9 height 9
radio input "true"
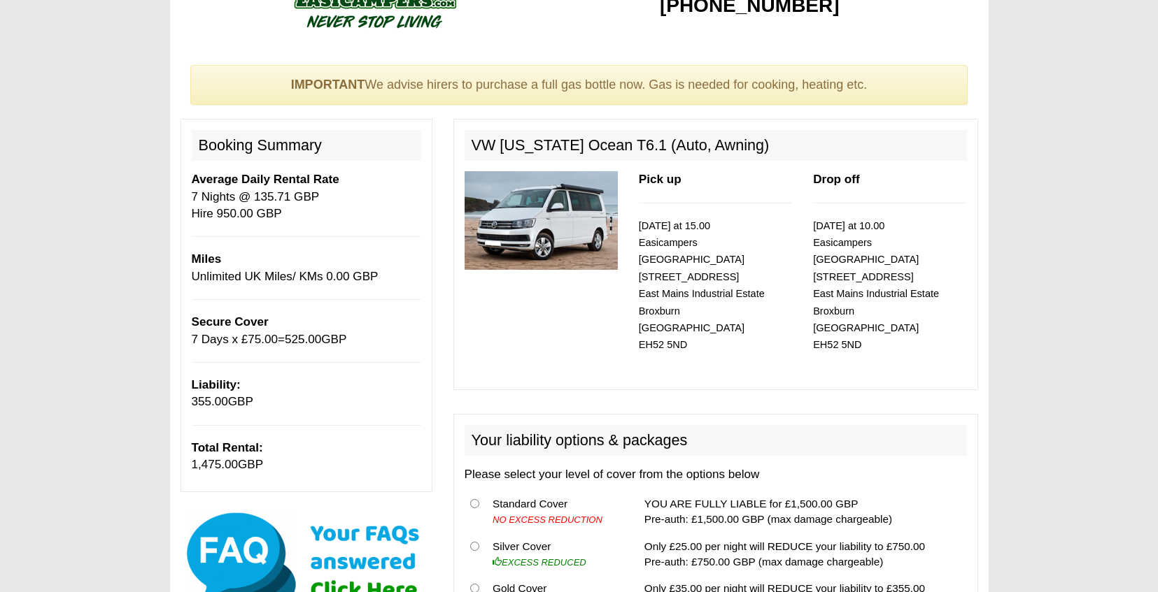
scroll to position [0, 0]
